Goal: Find specific page/section: Find specific page/section

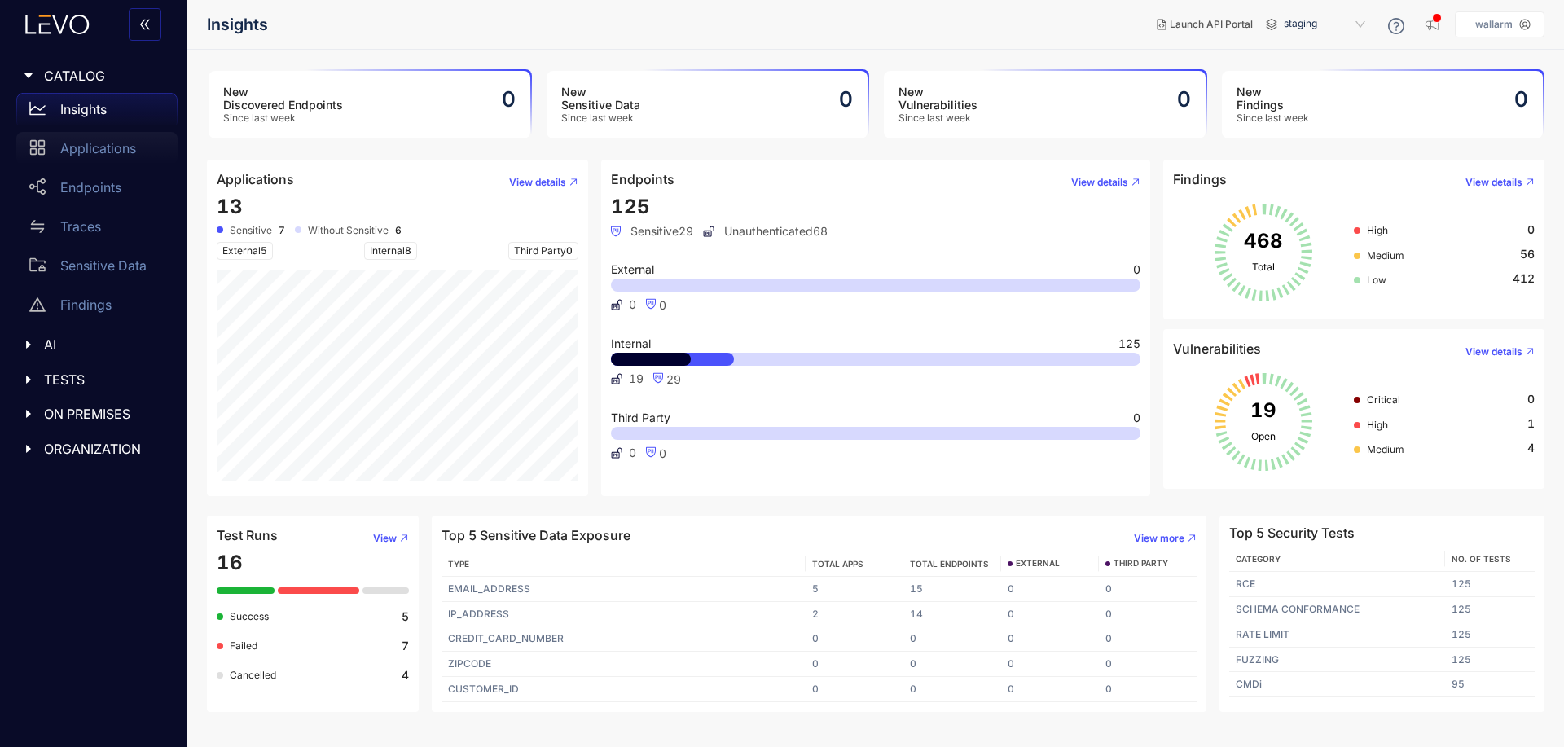
click at [97, 156] on p "Applications" at bounding box center [98, 148] width 76 height 15
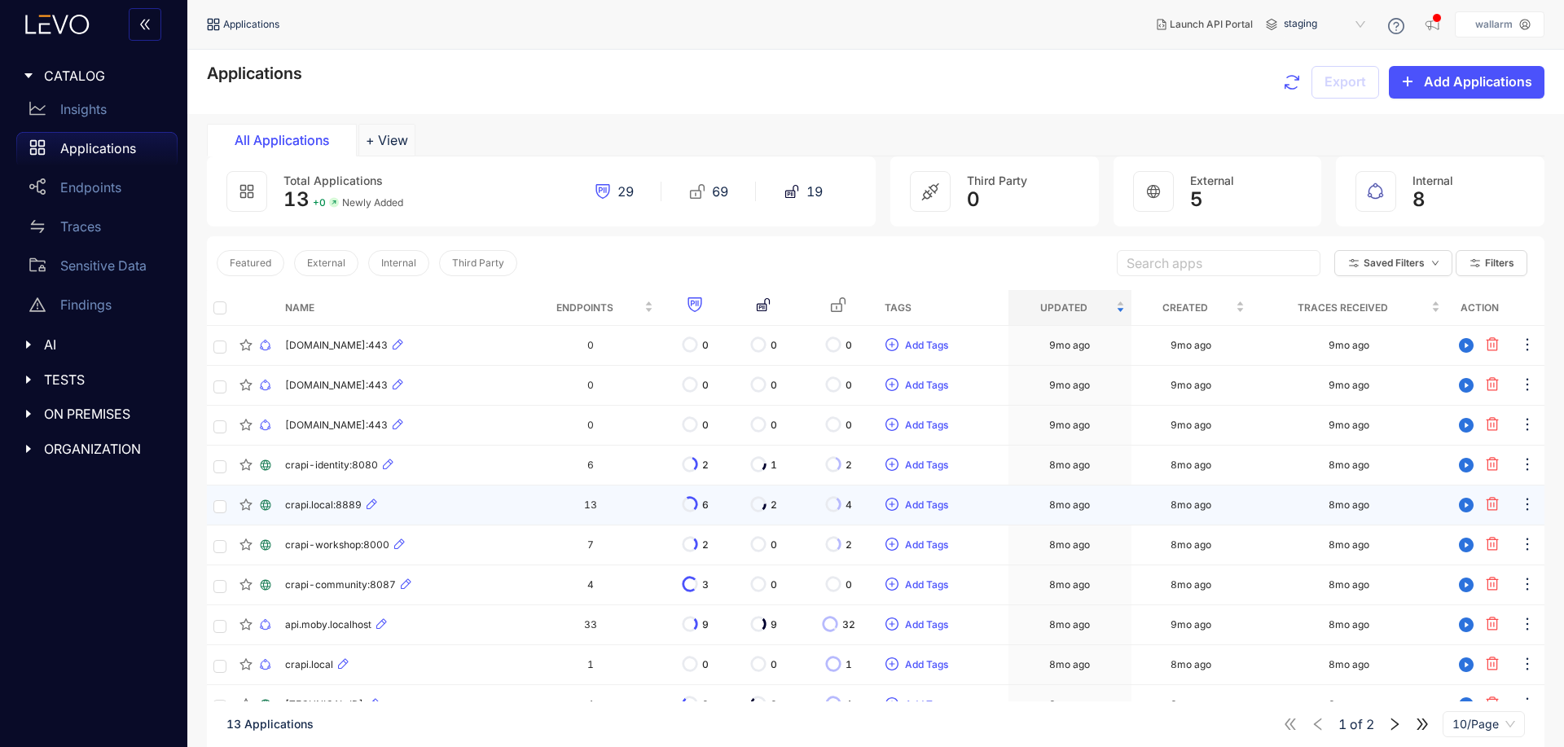
click at [318, 506] on span "crapi.local:8889" at bounding box center [323, 504] width 77 height 11
